Goal: Go to known website: Access a specific website the user already knows

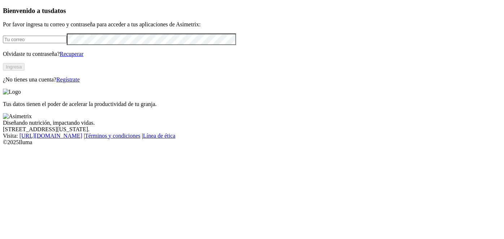
type input "[EMAIL_ADDRESS][DOMAIN_NAME]"
click at [25, 71] on button "Ingresa" at bounding box center [14, 67] width 22 height 8
